Goal: Task Accomplishment & Management: Use online tool/utility

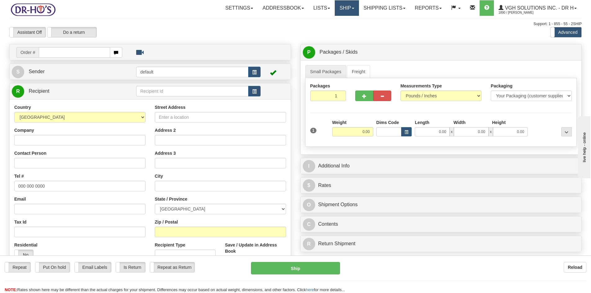
click at [345, 10] on link "Ship" at bounding box center [347, 8] width 24 height 16
click at [322, 29] on span "OnHold / Order Queue" at bounding box center [331, 29] width 44 height 5
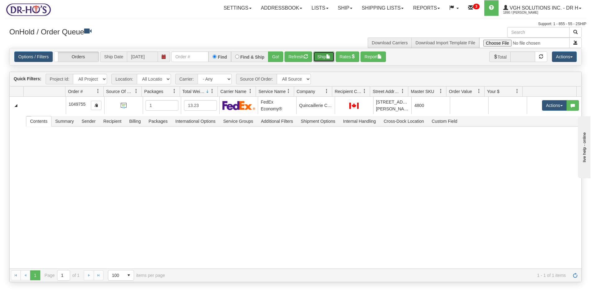
click at [324, 56] on button "Ship" at bounding box center [324, 57] width 21 height 11
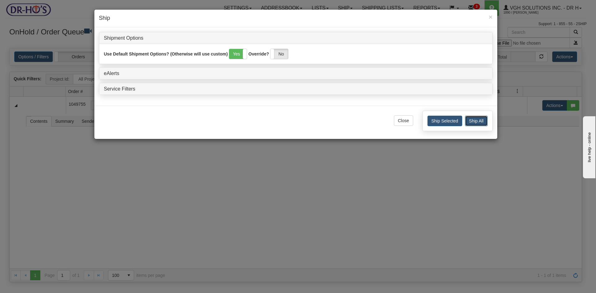
click at [477, 120] on button "Ship All" at bounding box center [476, 121] width 23 height 11
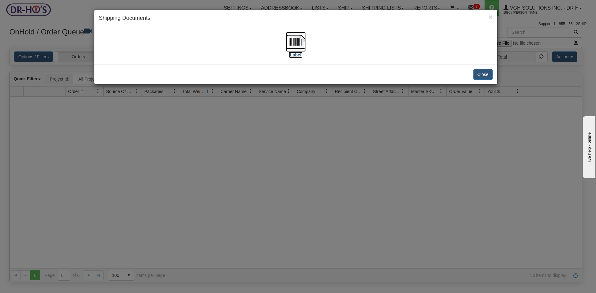
click at [296, 42] on img at bounding box center [296, 42] width 20 height 20
drag, startPoint x: 484, startPoint y: 75, endPoint x: 480, endPoint y: 79, distance: 5.7
click at [484, 75] on button "Close" at bounding box center [482, 74] width 19 height 11
